Goal: Book appointment/travel/reservation

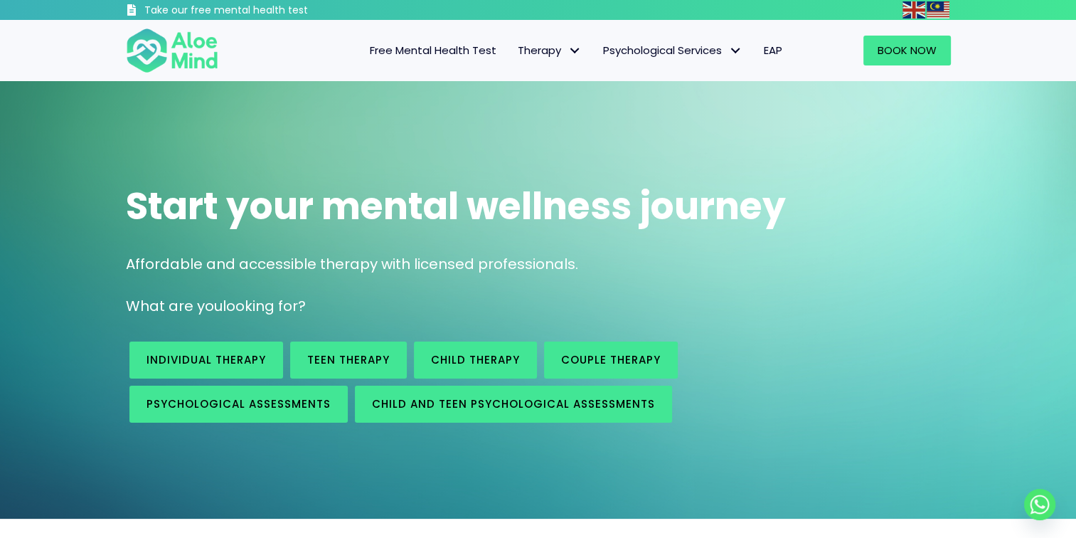
click at [457, 50] on span "Free Mental Health Test" at bounding box center [433, 50] width 127 height 15
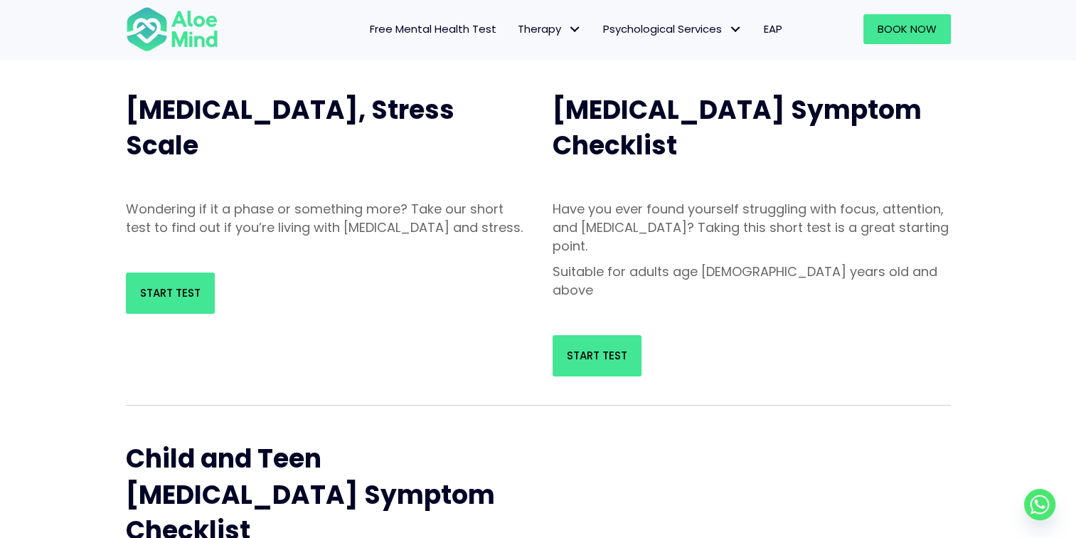
scroll to position [142, 0]
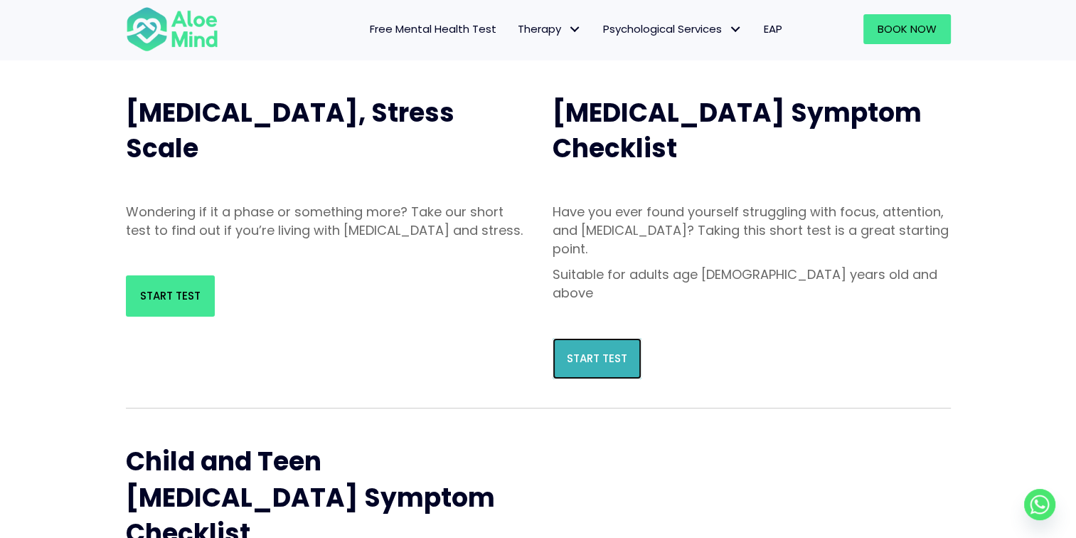
click at [603, 338] on link "Start Test" at bounding box center [597, 358] width 89 height 41
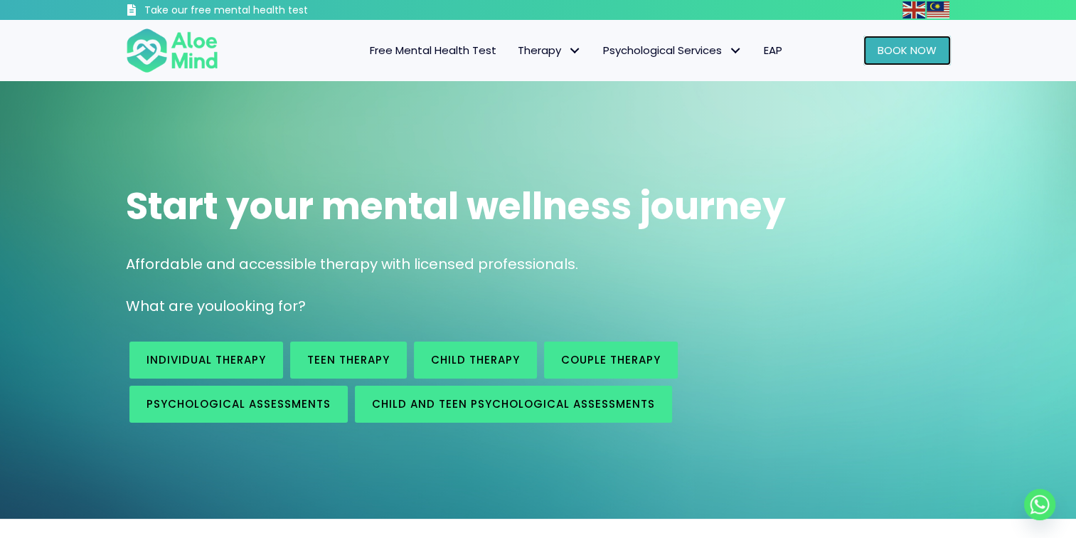
click at [900, 55] on span "Book Now" at bounding box center [907, 50] width 59 height 15
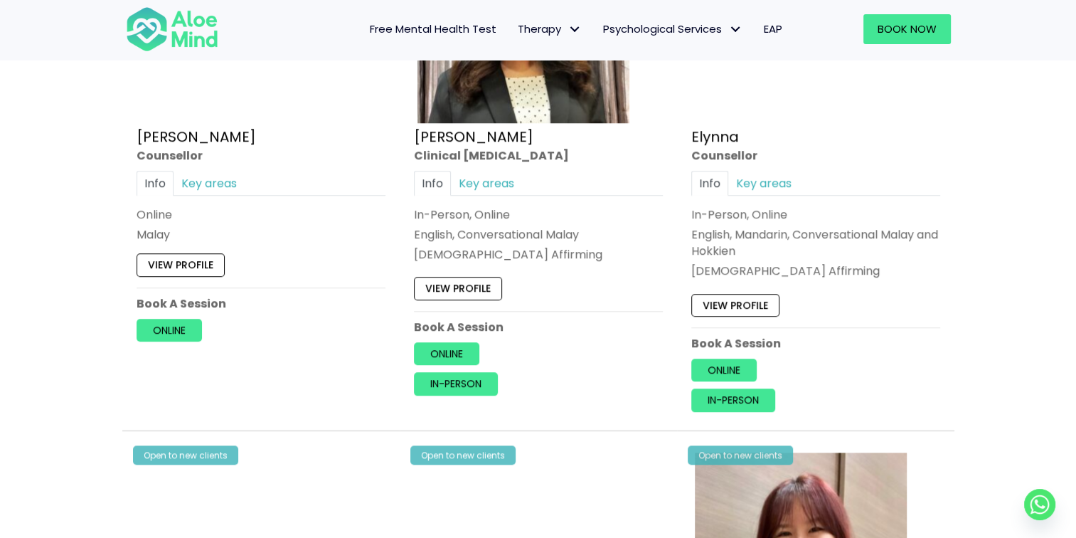
scroll to position [1422, 0]
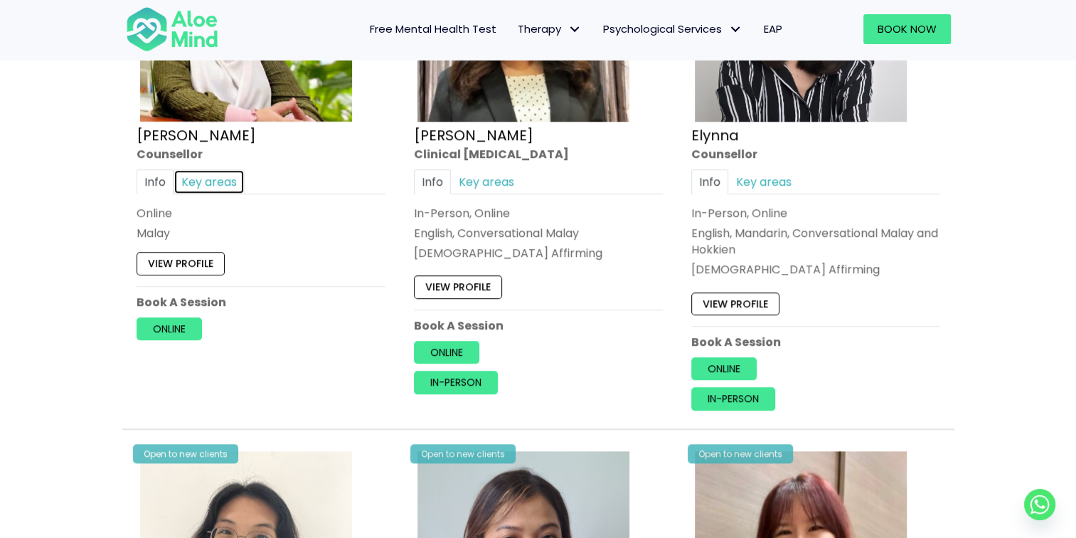
click at [209, 171] on link "Key areas" at bounding box center [209, 181] width 71 height 25
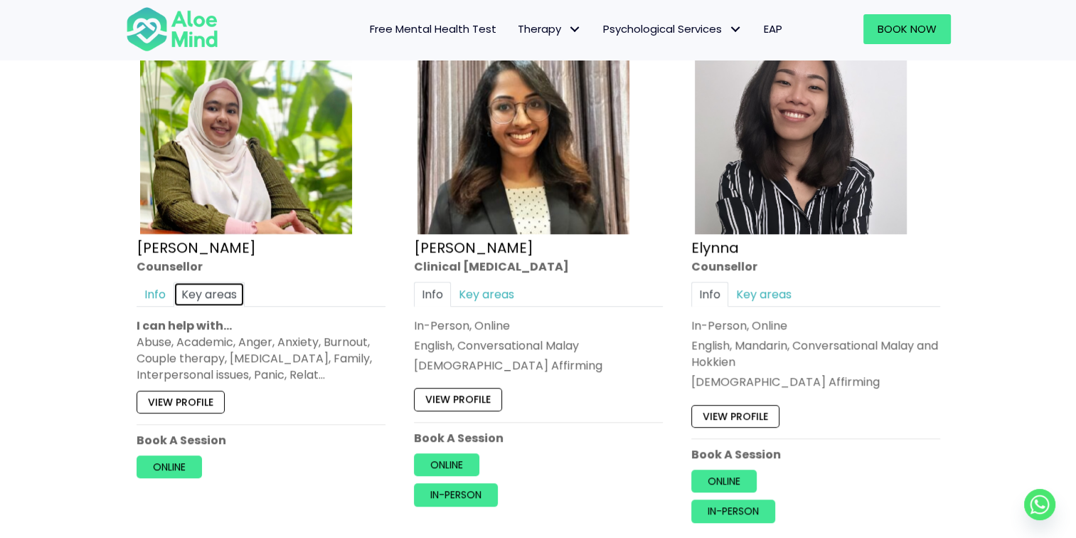
scroll to position [1280, 0]
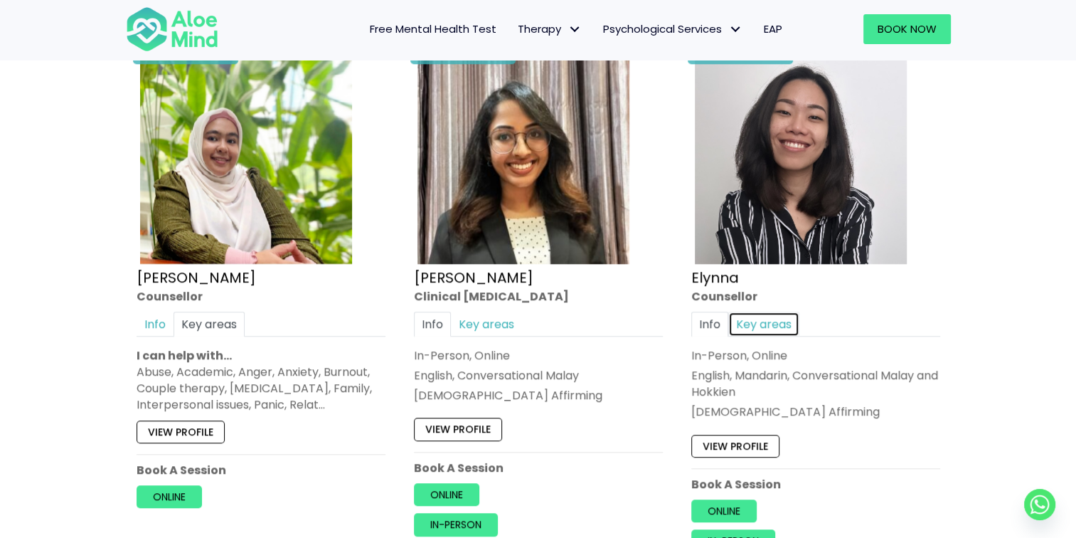
click at [769, 319] on link "Key areas" at bounding box center [763, 323] width 71 height 25
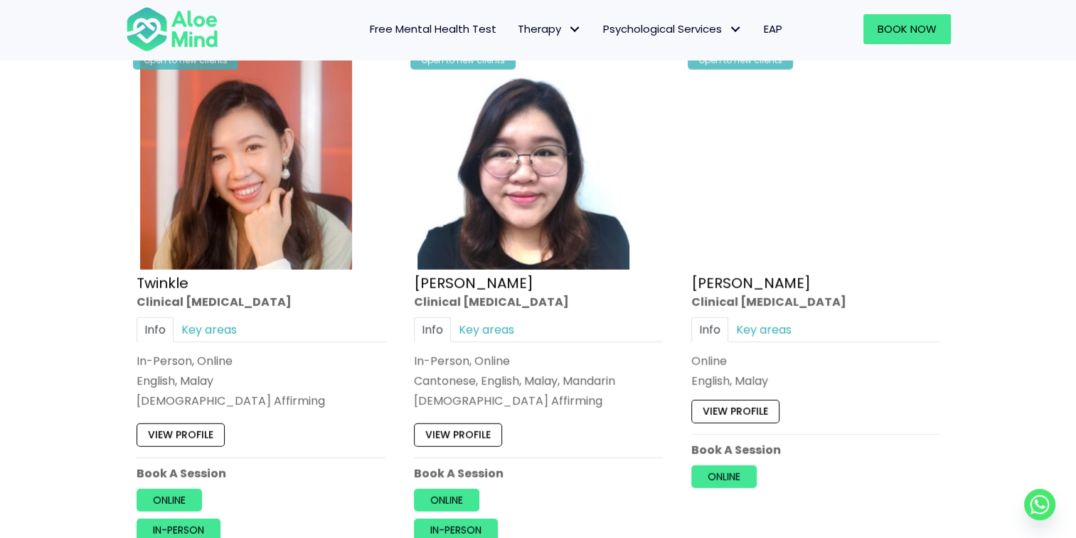
scroll to position [3911, 0]
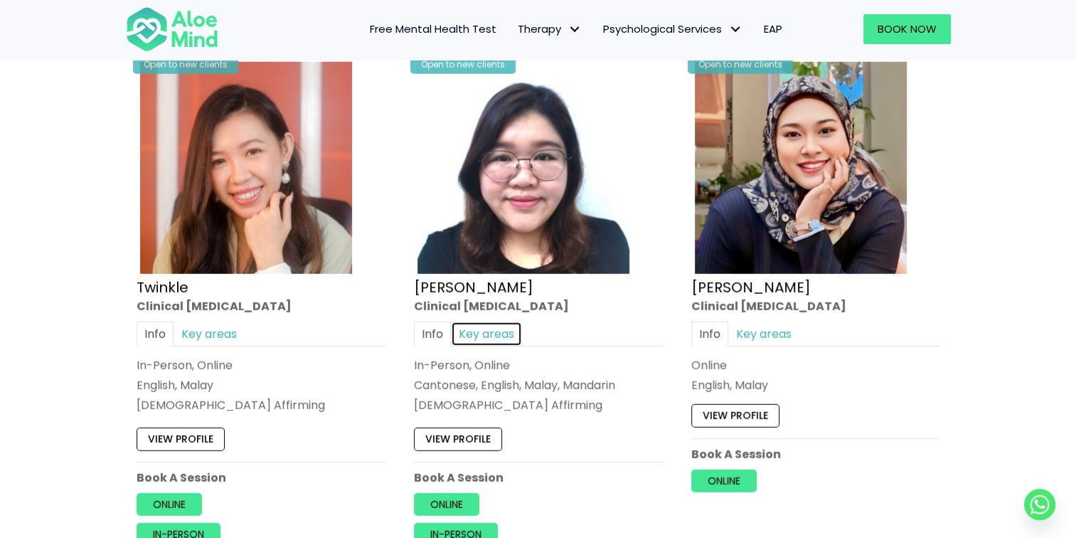
click at [496, 321] on link "Key areas" at bounding box center [486, 333] width 71 height 25
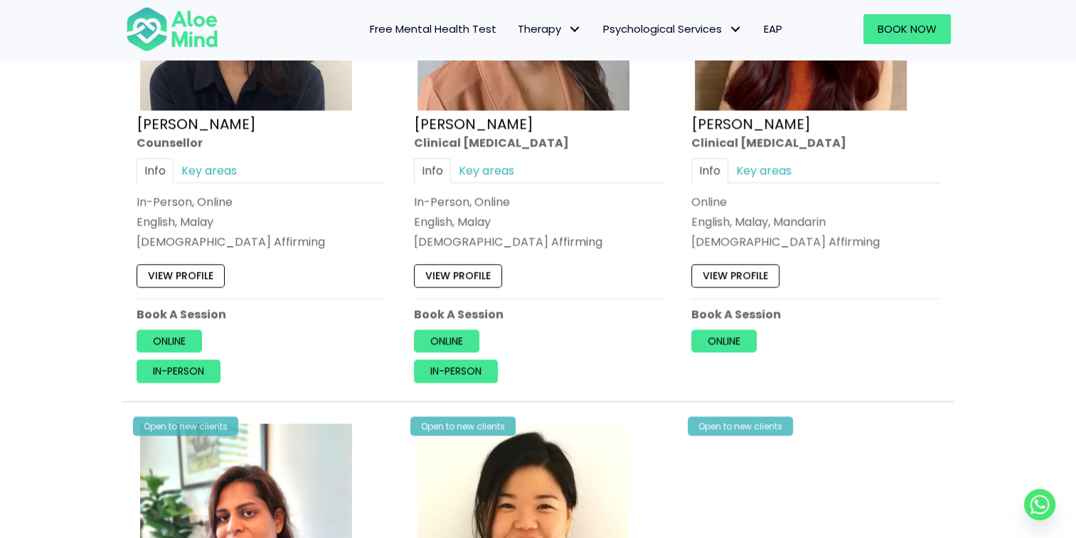
scroll to position [1991, 0]
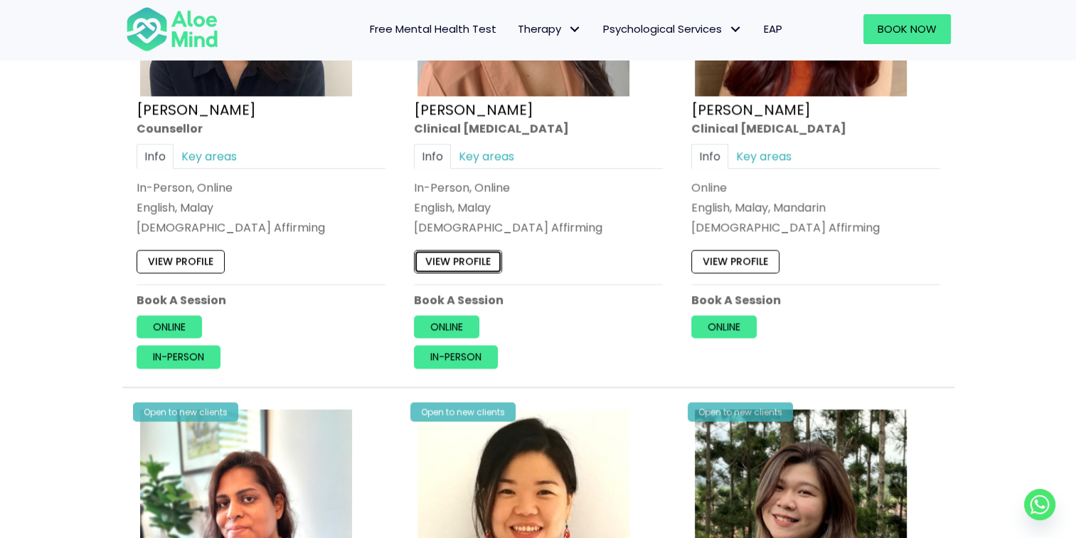
click at [459, 250] on link "View profile" at bounding box center [458, 261] width 88 height 23
